Goal: Find specific page/section: Find specific page/section

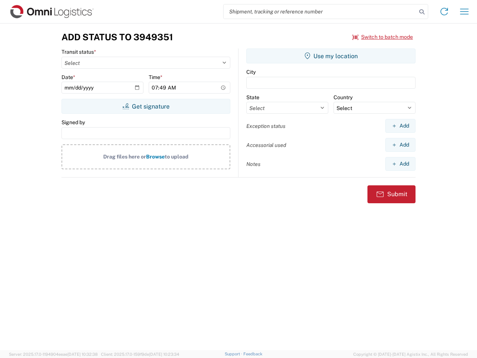
click at [320, 12] on input "search" at bounding box center [320, 11] width 193 height 14
click at [422, 12] on icon at bounding box center [422, 12] width 10 height 10
click at [445, 12] on icon at bounding box center [445, 12] width 12 height 12
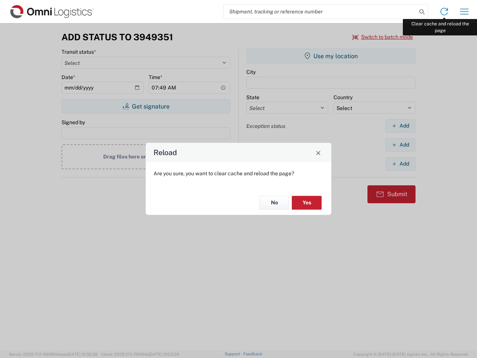
click at [465, 12] on div "Reload Are you sure, you want to clear cache and reload the page? No Yes" at bounding box center [238, 179] width 477 height 358
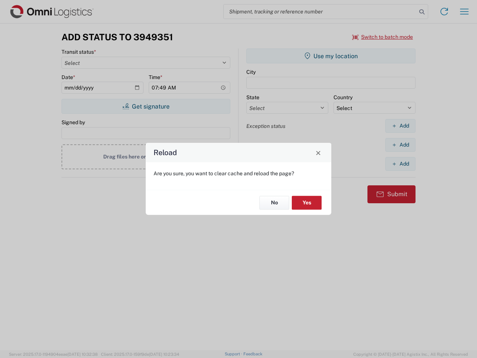
click at [383, 37] on div "Reload Are you sure, you want to clear cache and reload the page? No Yes" at bounding box center [238, 179] width 477 height 358
click at [146, 106] on div "Reload Are you sure, you want to clear cache and reload the page? No Yes" at bounding box center [238, 179] width 477 height 358
click at [331, 56] on div "Reload Are you sure, you want to clear cache and reload the page? No Yes" at bounding box center [238, 179] width 477 height 358
click at [401, 126] on div "Reload Are you sure, you want to clear cache and reload the page? No Yes" at bounding box center [238, 179] width 477 height 358
click at [401, 145] on div "Reload Are you sure, you want to clear cache and reload the page? No Yes" at bounding box center [238, 179] width 477 height 358
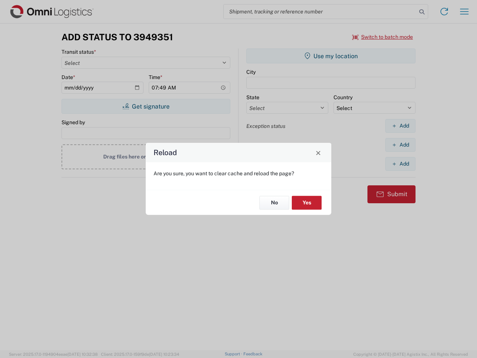
click at [401, 164] on div "Reload Are you sure, you want to clear cache and reload the page? No Yes" at bounding box center [238, 179] width 477 height 358
